Goal: Navigation & Orientation: Find specific page/section

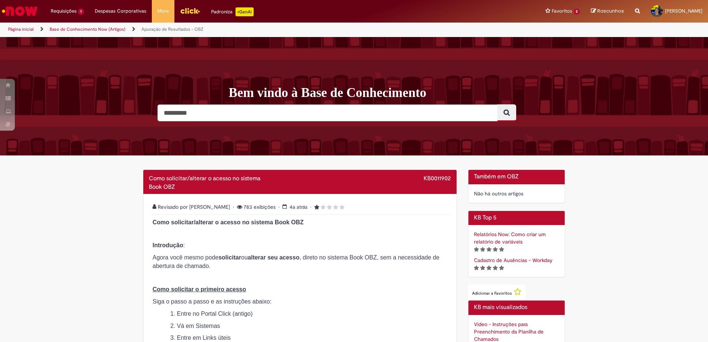
scroll to position [365, 0]
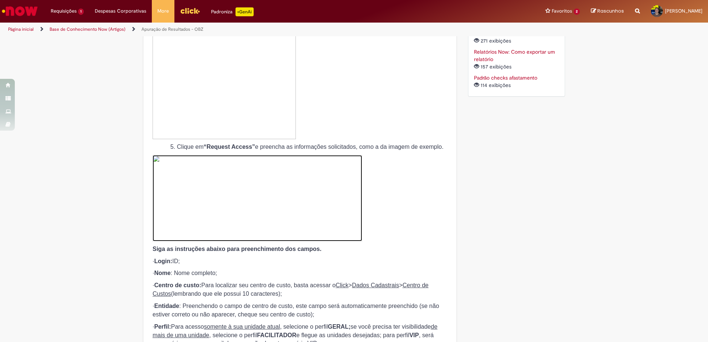
click at [293, 189] on img at bounding box center [258, 198] width 210 height 86
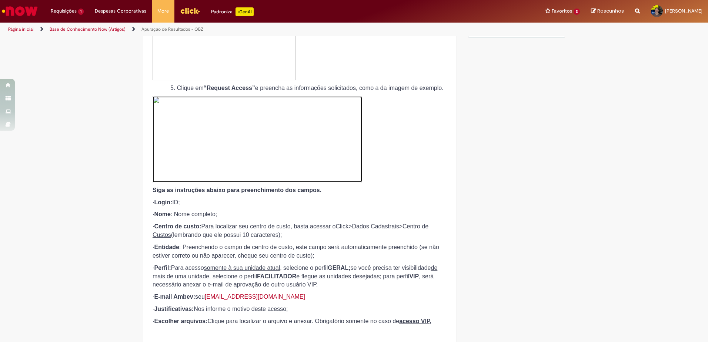
scroll to position [462, 0]
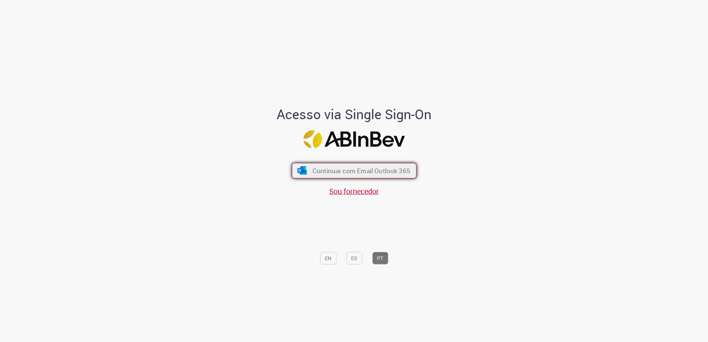
click at [361, 173] on span "Continuar com Email Outlook 365" at bounding box center [361, 170] width 98 height 9
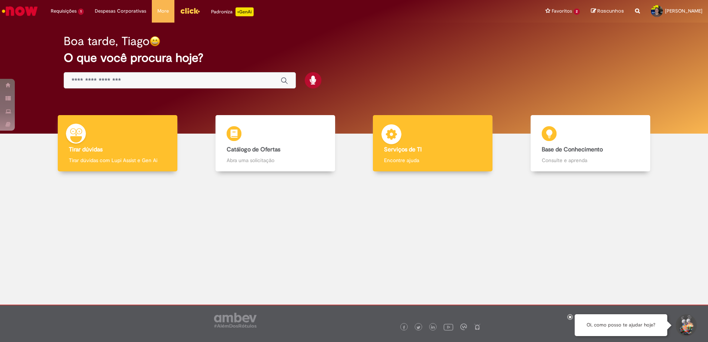
click at [394, 153] on div "Serviços de TI Serviços de TI Encontre ajuda" at bounding box center [433, 143] width 120 height 57
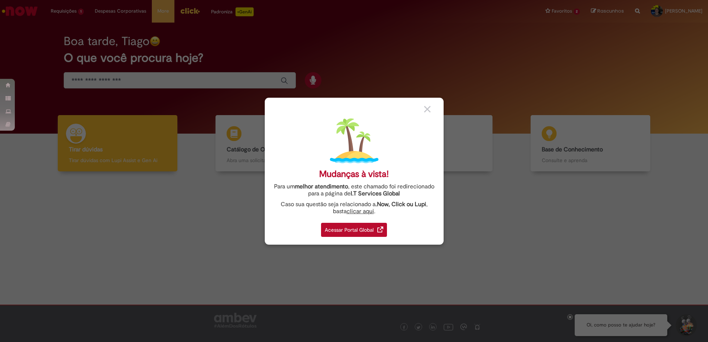
click at [342, 229] on div "Acessar Portal Global" at bounding box center [354, 230] width 66 height 14
